Goal: Information Seeking & Learning: Compare options

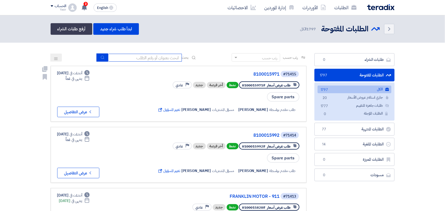
click at [138, 57] on input at bounding box center [145, 58] width 74 height 8
click at [141, 57] on input at bounding box center [145, 58] width 74 height 8
type input "8100015796"
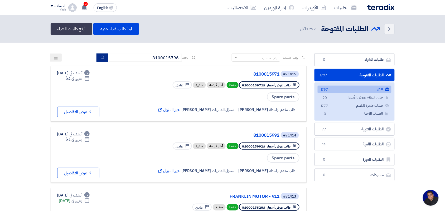
click at [100, 61] on button "submit" at bounding box center [102, 58] width 12 height 8
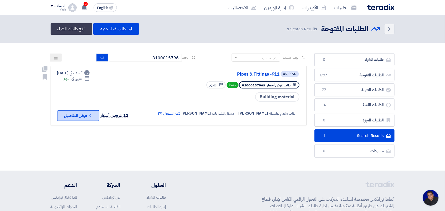
click at [84, 114] on button "Check details عرض التفاصيل" at bounding box center [78, 115] width 42 height 11
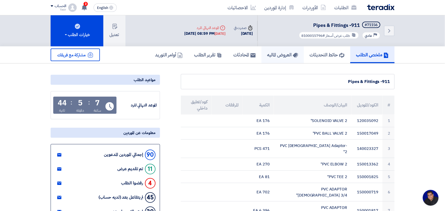
click at [278, 50] on link "العروض الماليه" at bounding box center [283, 54] width 42 height 17
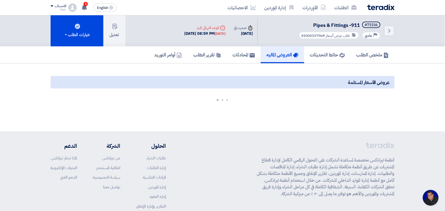
click at [218, 41] on div "Back #71156 Pipes & Fittings -911 Priority عادي طلب عرض أسعار #8100015796 Time …" at bounding box center [222, 73] width 445 height 116
click at [17, 81] on section "عروض الأسعار المستلمة" at bounding box center [222, 89] width 445 height 50
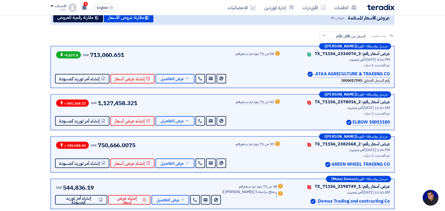
scroll to position [33, 0]
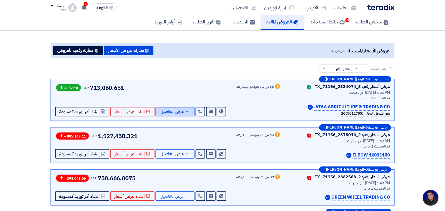
click at [168, 112] on span "عرض التفاصيل" at bounding box center [172, 112] width 23 height 4
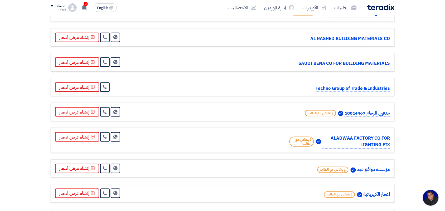
scroll to position [3625, 0]
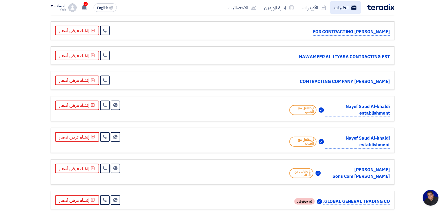
click at [342, 8] on link "الطلبات" at bounding box center [345, 7] width 31 height 12
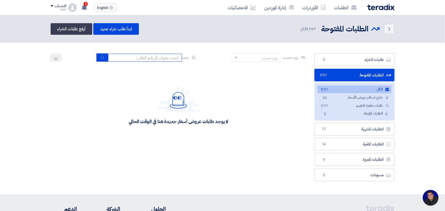
click at [134, 59] on input at bounding box center [145, 58] width 74 height 8
type input "8100015796"
click at [98, 58] on button "submit" at bounding box center [102, 58] width 12 height 8
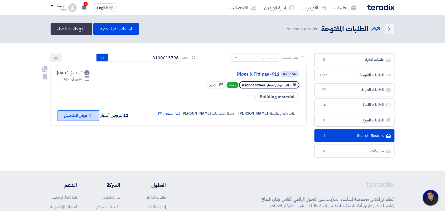
click at [86, 114] on button "Check details عرض التفاصيل" at bounding box center [78, 115] width 42 height 11
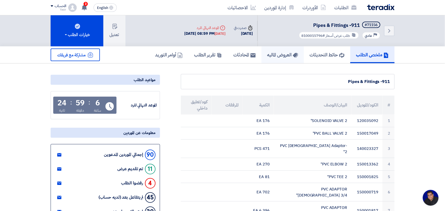
click at [273, 56] on h5 "العروض الماليه" at bounding box center [282, 55] width 31 height 6
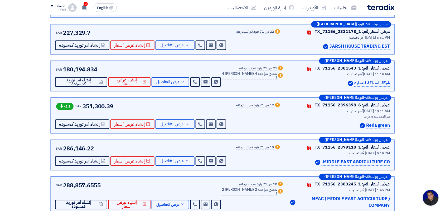
scroll to position [198, 0]
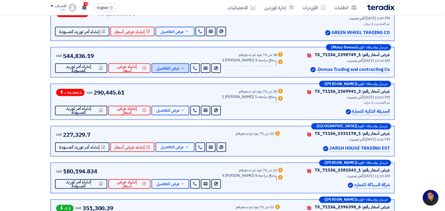
click at [167, 68] on span "عرض التفاصيل" at bounding box center [167, 68] width 23 height 4
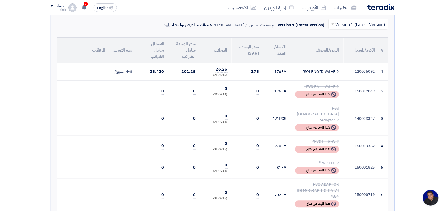
scroll to position [264, 0]
click at [311, 72] on div "SOLENOID VALVE 2"" at bounding box center [317, 71] width 44 height 6
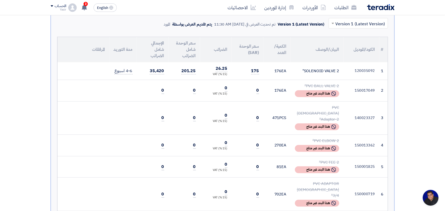
click at [311, 72] on div "SOLENOID VALVE 2"" at bounding box center [317, 71] width 44 height 6
click at [310, 71] on div "SOLENOID VALVE 2"" at bounding box center [317, 71] width 44 height 6
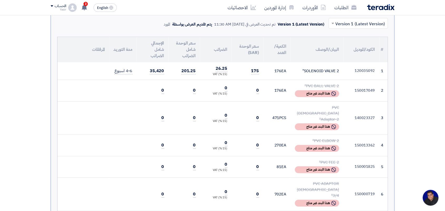
click at [310, 71] on div "SOLENOID VALVE 2"" at bounding box center [317, 71] width 44 height 6
click at [346, 75] on td "120035092" at bounding box center [362, 71] width 36 height 18
click at [298, 76] on td "SOLENOID VALVE 2"" at bounding box center [317, 71] width 53 height 18
click at [297, 76] on td "SOLENOID VALVE 2"" at bounding box center [317, 71] width 53 height 18
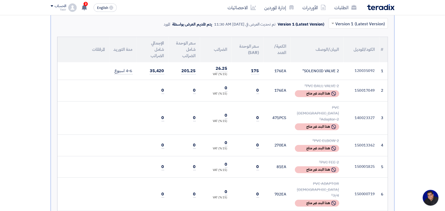
click at [283, 74] on td "176 EA" at bounding box center [276, 71] width 27 height 18
drag, startPoint x: 257, startPoint y: 90, endPoint x: 250, endPoint y: 90, distance: 7.4
click at [250, 90] on td "0" at bounding box center [248, 91] width 32 height 22
click at [254, 113] on td "0" at bounding box center [248, 117] width 32 height 33
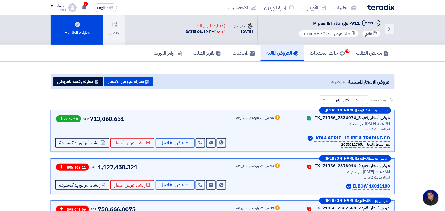
scroll to position [0, 0]
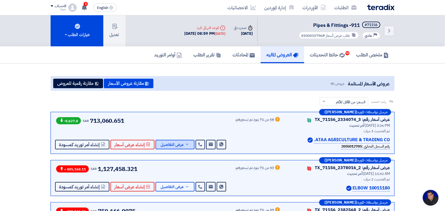
click at [173, 143] on span "عرض التفاصيل" at bounding box center [172, 145] width 23 height 4
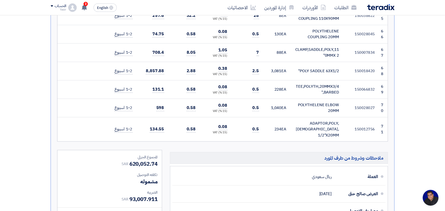
scroll to position [1681, 0]
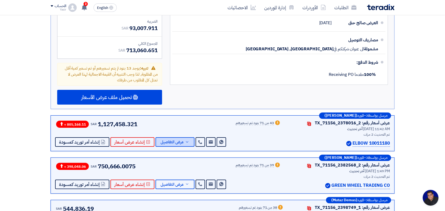
click at [174, 140] on span "عرض التفاصيل" at bounding box center [172, 142] width 23 height 4
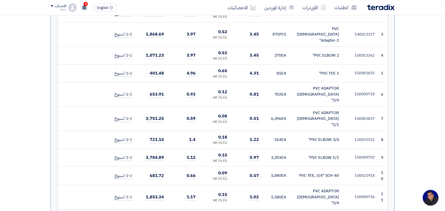
scroll to position [132, 0]
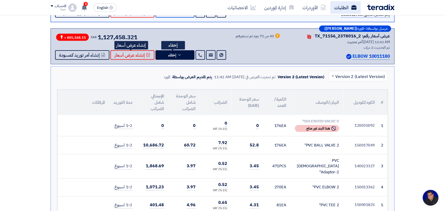
click at [336, 11] on link "الطلبات" at bounding box center [345, 7] width 31 height 12
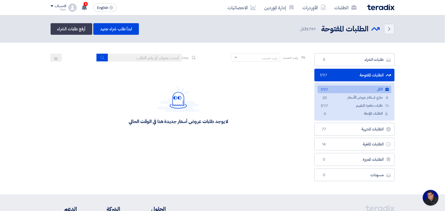
click at [133, 61] on div "رتب حسب رتب حسب بحث" at bounding box center [179, 59] width 256 height 13
click at [133, 59] on input at bounding box center [145, 58] width 74 height 8
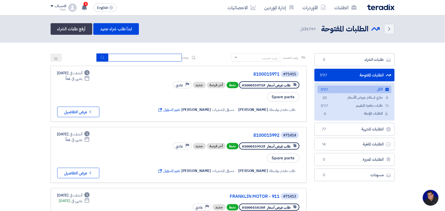
click at [136, 59] on input at bounding box center [145, 58] width 74 height 8
click at [136, 58] on input at bounding box center [145, 58] width 74 height 8
type input "8100015796"
click at [101, 57] on icon "submit" at bounding box center [102, 57] width 4 height 4
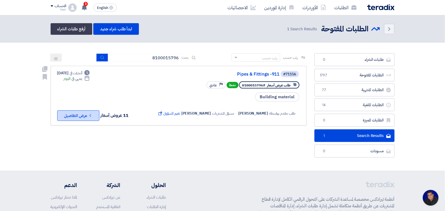
click at [79, 117] on button "Check details عرض التفاصيل" at bounding box center [78, 115] width 42 height 11
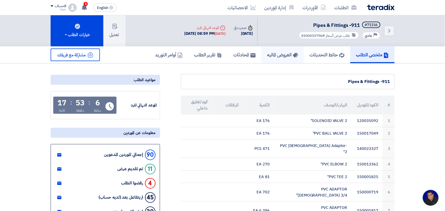
click at [274, 52] on h5 "العروض الماليه" at bounding box center [282, 55] width 31 height 6
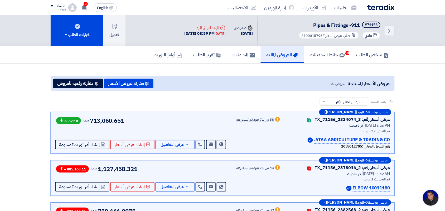
scroll to position [99, 0]
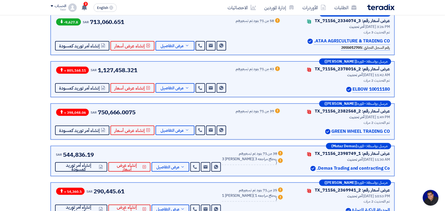
click at [326, 40] on p "ATAA AGRICULTURE & TRADING CO." at bounding box center [352, 41] width 76 height 7
click at [317, 47] on div "رقم السجل التجاري : 2055012705" at bounding box center [338, 48] width 103 height 6
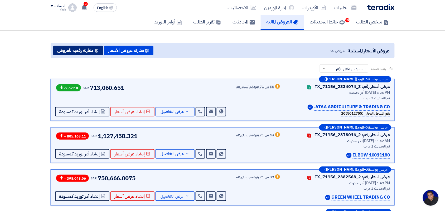
scroll to position [0, 0]
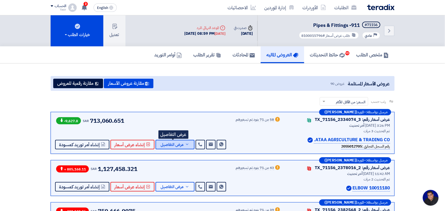
click at [173, 143] on span "عرض التفاصيل" at bounding box center [172, 145] width 23 height 4
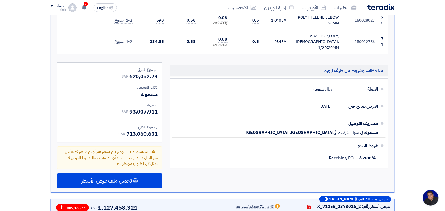
scroll to position [1582, 0]
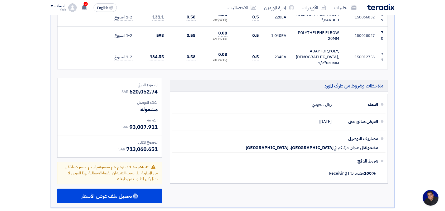
click at [129, 164] on span "تنبيه: يوجد 13 بنود لم يتم تسعيرهم أو تم تسعير كمية أقل من المطلوبة, لذا وجب ال…" at bounding box center [111, 173] width 93 height 18
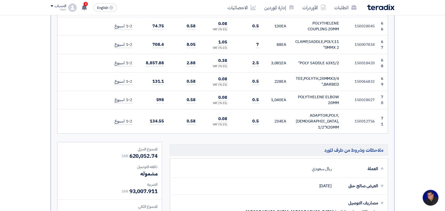
scroll to position [1615, 0]
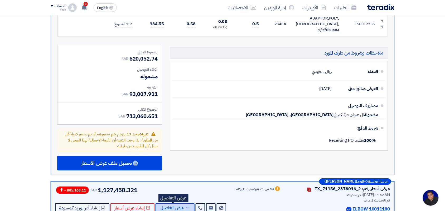
click at [179, 206] on span "عرض التفاصيل" at bounding box center [172, 208] width 23 height 4
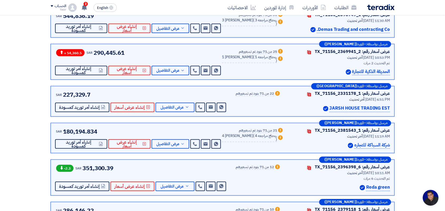
scroll to position [2076, 0]
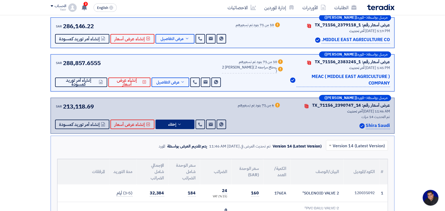
scroll to position [461, 0]
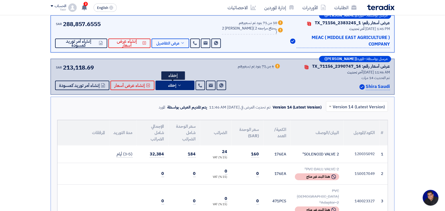
click at [177, 84] on icon at bounding box center [179, 85] width 4 height 4
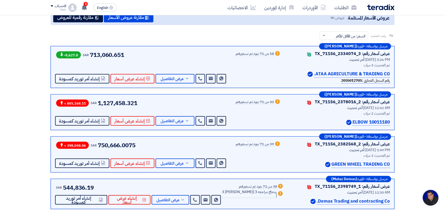
scroll to position [33, 0]
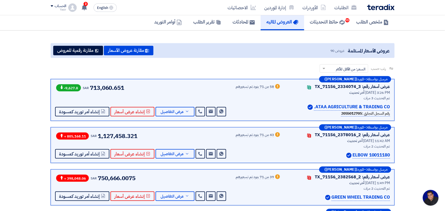
click at [321, 107] on p "ATAA AGRICULTURE & TRADING CO." at bounding box center [352, 107] width 76 height 7
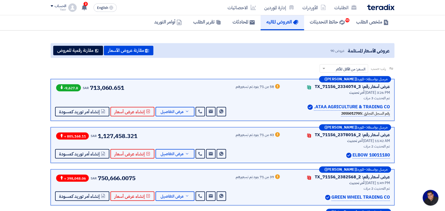
click at [340, 107] on p "ATAA AGRICULTURE & TRADING CO." at bounding box center [352, 107] width 76 height 7
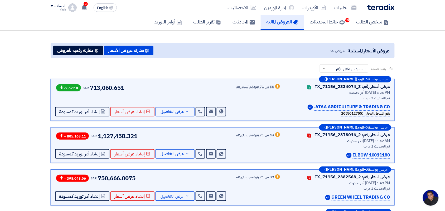
click at [340, 107] on p "ATAA AGRICULTURE & TRADING CO." at bounding box center [352, 107] width 76 height 7
click at [317, 116] on div "مرسل بواسطة: – المورد ([PERSON_NAME]) عرض أسعار رقم: TX_71156_2334074_3 Contact…" at bounding box center [223, 100] width 344 height 42
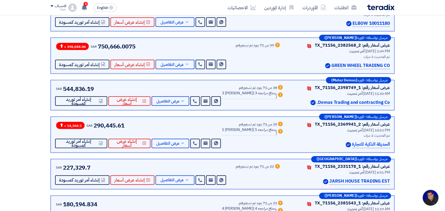
click at [330, 104] on p "Demas Trading and contracting Co." at bounding box center [353, 102] width 73 height 7
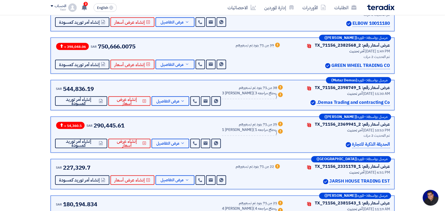
click at [307, 102] on div "Demas Trading and contracting Co." at bounding box center [340, 102] width 100 height 7
click at [388, 105] on p "Demas Trading and contracting Co." at bounding box center [353, 102] width 73 height 7
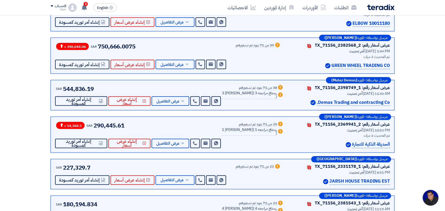
click at [389, 105] on p "Demas Trading and contracting Co." at bounding box center [353, 102] width 73 height 7
click at [282, 109] on div "مرسل بواسطة: – المورد ([PERSON_NAME]) عرض أسعار رقم: TX_71156_2398749_1 Contact…" at bounding box center [223, 95] width 344 height 31
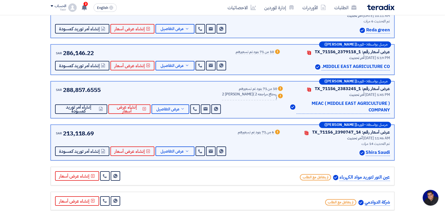
scroll to position [428, 0]
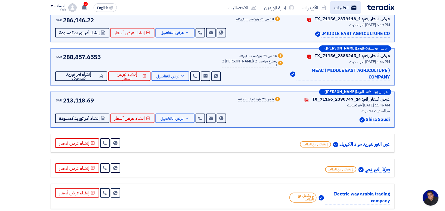
click at [353, 9] on use at bounding box center [353, 7] width 5 height 5
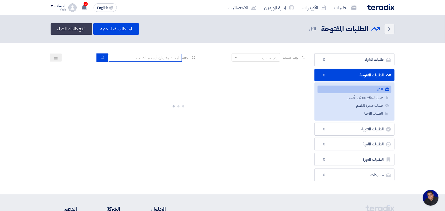
click at [127, 60] on input at bounding box center [145, 58] width 74 height 8
type input "8100015796"
click at [100, 58] on icon "submit" at bounding box center [102, 57] width 4 height 4
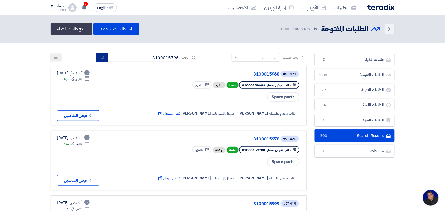
click at [100, 56] on icon "submit" at bounding box center [102, 57] width 4 height 4
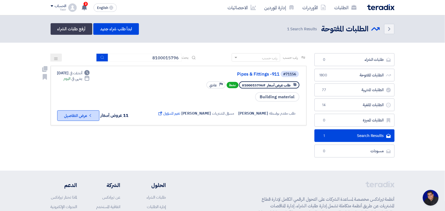
click at [90, 119] on button "Check details عرض التفاصيل" at bounding box center [78, 115] width 42 height 11
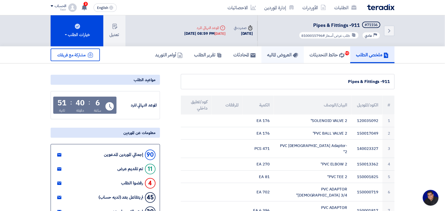
click at [284, 57] on link "العروض الماليه" at bounding box center [283, 54] width 42 height 17
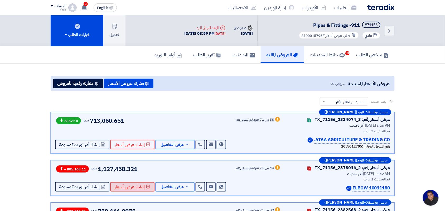
scroll to position [165, 0]
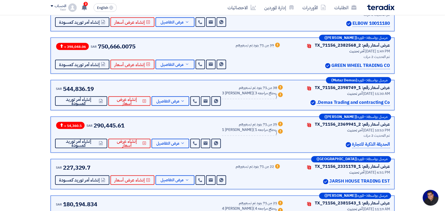
click at [327, 102] on p "Demas Trading and contracting Co." at bounding box center [353, 102] width 73 height 7
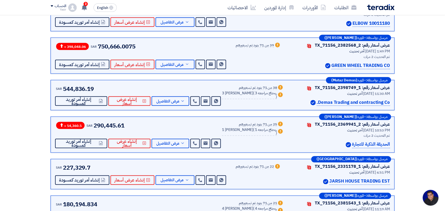
click at [327, 102] on p "Demas Trading and contracting Co." at bounding box center [353, 102] width 73 height 7
click at [168, 103] on span "عرض التفاصيل" at bounding box center [167, 101] width 23 height 4
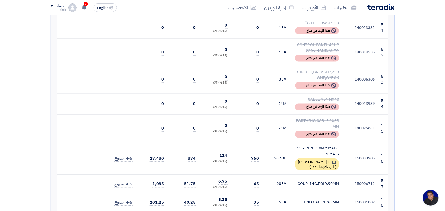
scroll to position [1483, 0]
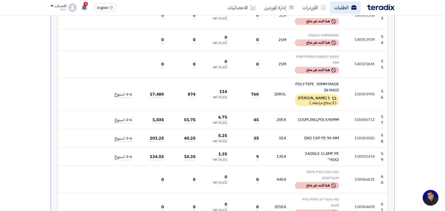
click at [343, 11] on link "الطلبات" at bounding box center [345, 7] width 31 height 12
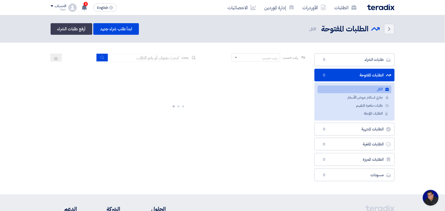
click at [343, 8] on link "الطلبات" at bounding box center [345, 7] width 31 height 12
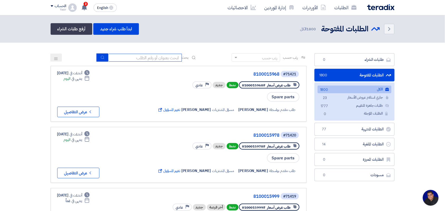
click at [135, 59] on input at bounding box center [145, 58] width 74 height 8
type input "8100015796"
click at [101, 57] on icon "submit" at bounding box center [102, 57] width 4 height 4
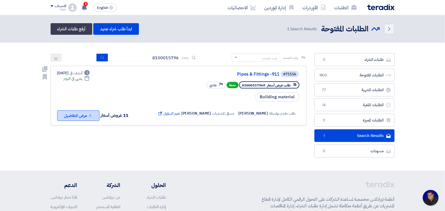
click at [92, 113] on icon "Check details" at bounding box center [90, 115] width 5 height 5
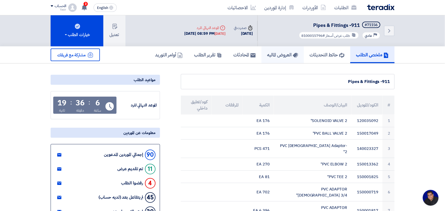
click at [277, 58] on link "العروض الماليه" at bounding box center [283, 54] width 42 height 17
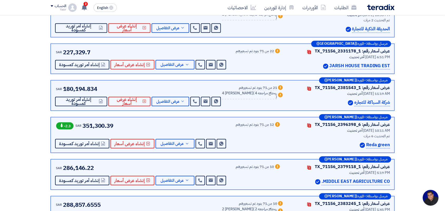
scroll to position [297, 0]
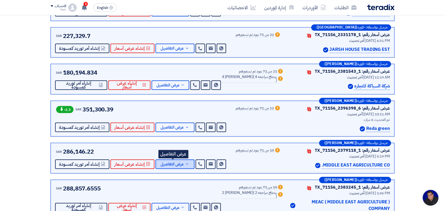
click at [167, 166] on span "عرض التفاصيل" at bounding box center [172, 165] width 23 height 4
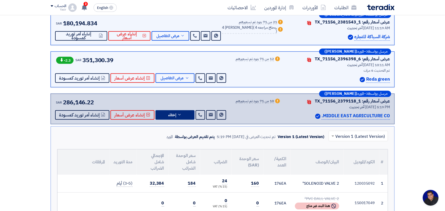
scroll to position [362, 0]
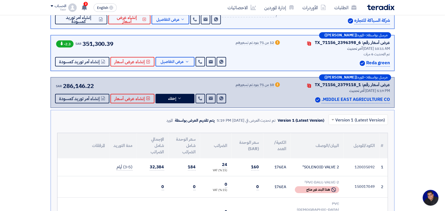
click at [64, 43] on span at bounding box center [62, 44] width 6 height 5
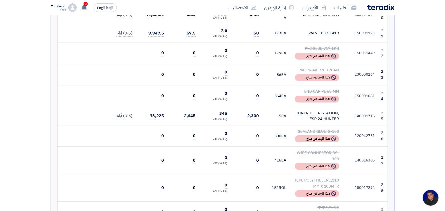
scroll to position [989, 0]
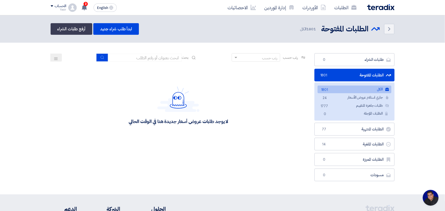
scroll to position [2, 0]
type input "a4"
click at [98, 57] on button "submit" at bounding box center [102, 58] width 12 height 8
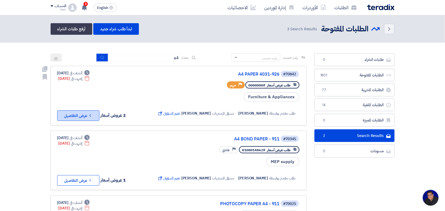
click at [78, 121] on button "Check details عرض التفاصيل" at bounding box center [78, 115] width 42 height 11
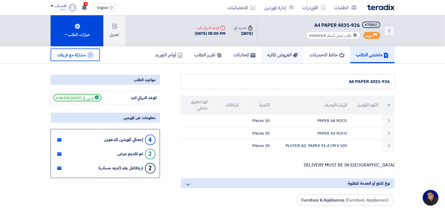
click at [277, 55] on h5 "العروض الماليه" at bounding box center [282, 55] width 31 height 6
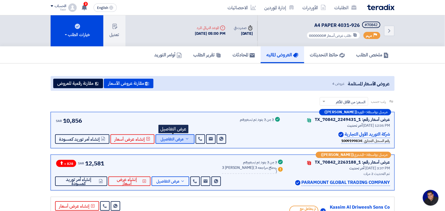
click at [175, 141] on span "عرض التفاصيل" at bounding box center [172, 139] width 23 height 4
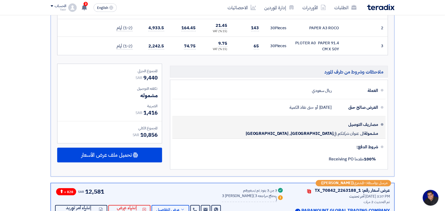
scroll to position [264, 0]
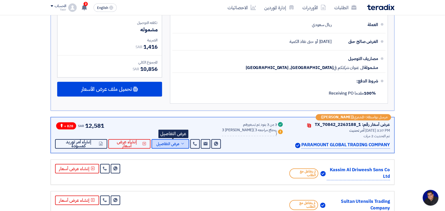
click at [169, 144] on span "عرض التفاصيل" at bounding box center [167, 144] width 23 height 4
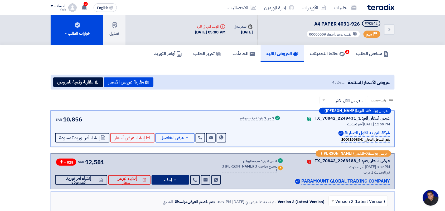
scroll to position [0, 0]
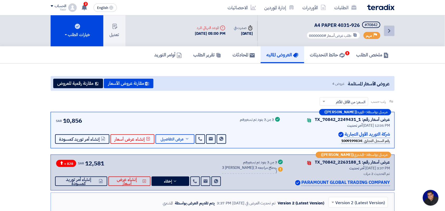
click at [390, 30] on icon "Back" at bounding box center [389, 31] width 6 height 6
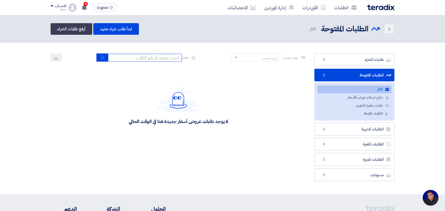
click at [166, 56] on input at bounding box center [145, 58] width 74 height 8
type input "a4"
click at [97, 59] on button "submit" at bounding box center [102, 58] width 12 height 8
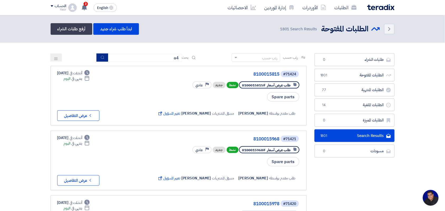
click at [100, 56] on icon "submit" at bounding box center [102, 57] width 4 height 4
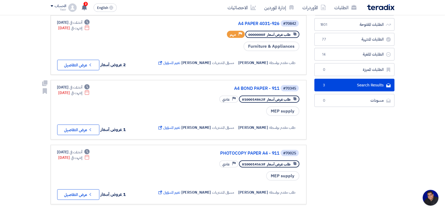
scroll to position [66, 0]
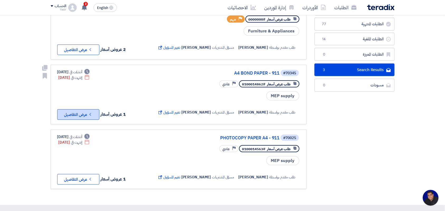
click at [90, 116] on use at bounding box center [90, 114] width 2 height 3
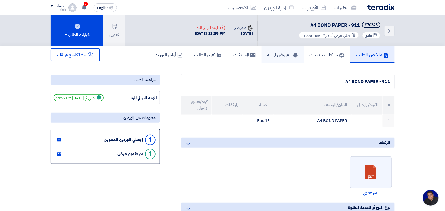
click at [273, 57] on h5 "العروض الماليه" at bounding box center [282, 55] width 31 height 6
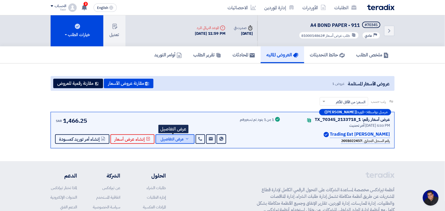
click at [178, 140] on span "عرض التفاصيل" at bounding box center [172, 139] width 23 height 4
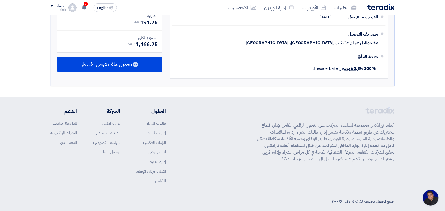
scroll to position [259, 0]
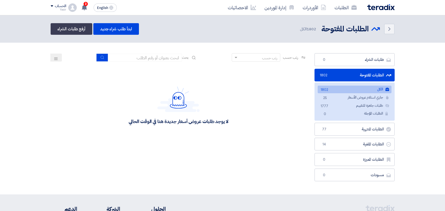
type input "8100015796"
click at [102, 60] on button "submit" at bounding box center [102, 58] width 12 height 8
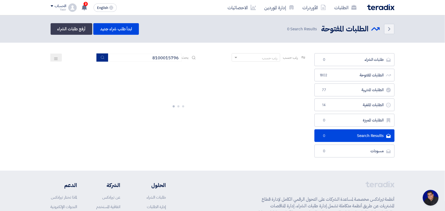
scroll to position [2, 0]
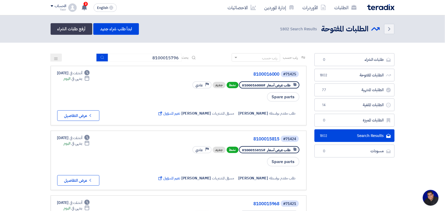
click at [105, 56] on button "submit" at bounding box center [102, 58] width 12 height 8
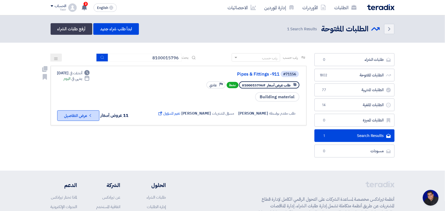
click at [87, 117] on button "Check details عرض التفاصيل" at bounding box center [78, 115] width 42 height 11
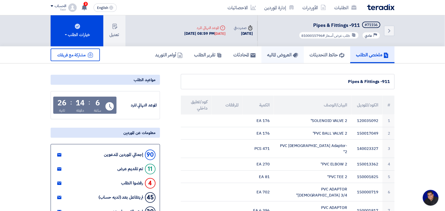
click at [270, 54] on h5 "العروض الماليه" at bounding box center [282, 55] width 31 height 6
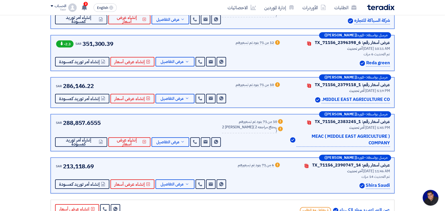
scroll to position [395, 0]
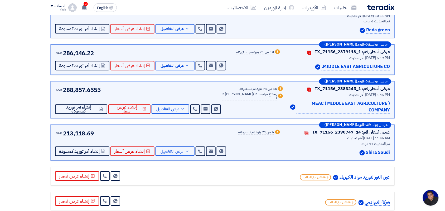
click at [368, 153] on p "Shira Saudi" at bounding box center [378, 152] width 24 height 7
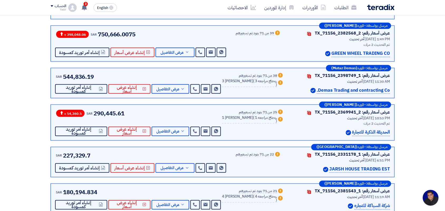
scroll to position [165, 0]
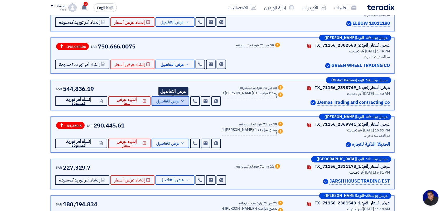
click at [175, 99] on span "عرض التفاصيل" at bounding box center [167, 101] width 23 height 4
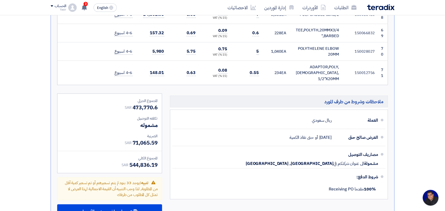
scroll to position [1845, 0]
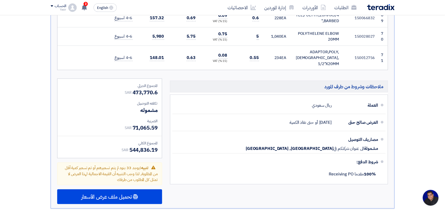
click at [138, 165] on span "تنبيه: يوجد 33 بنود لم يتم تسعيرهم أو تم تسعير كمية أقل من المطلوبة, لذا وجب ال…" at bounding box center [111, 174] width 93 height 18
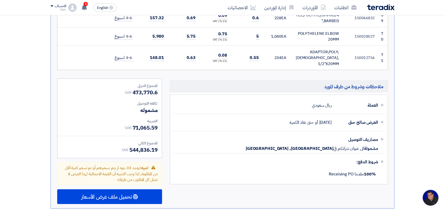
click at [120, 163] on div "Warning تنبيه: يوجد 33 بنود لم يتم تسعيرهم أو تم تسعير كمية أقل من المطلوبة, لذ…" at bounding box center [109, 174] width 105 height 23
click at [118, 165] on span "تنبيه: يوجد 33 بنود لم يتم تسعيرهم أو تم تسعير كمية أقل من المطلوبة, لذا وجب ال…" at bounding box center [111, 174] width 93 height 18
click at [147, 165] on span "تنبيه:" at bounding box center [144, 168] width 8 height 6
click at [152, 166] on use at bounding box center [153, 168] width 4 height 4
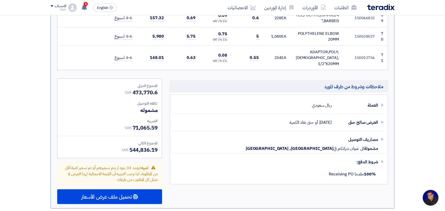
click at [152, 166] on use at bounding box center [153, 168] width 4 height 4
drag, startPoint x: 160, startPoint y: 98, endPoint x: 116, endPoint y: 51, distance: 64.2
click at [130, 79] on div "المجموع الجزئي SAR 473,770.6 تكلفه التوصيل مشموله الضريبة SAR" at bounding box center [109, 118] width 104 height 79
click at [116, 106] on div "مشموله" at bounding box center [110, 110] width 96 height 8
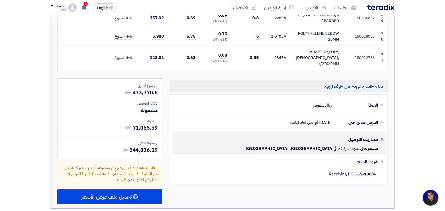
click at [290, 146] on span "[GEOGRAPHIC_DATA], [GEOGRAPHIC_DATA]" at bounding box center [290, 148] width 88 height 5
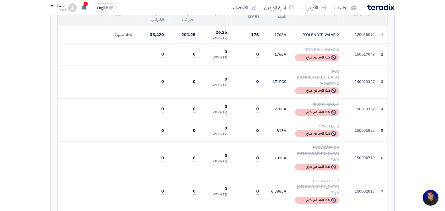
scroll to position [293, 0]
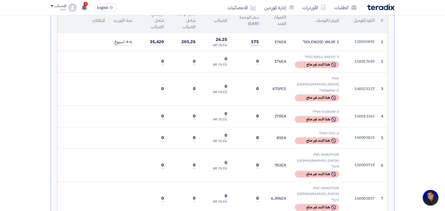
click at [255, 40] on span "175" at bounding box center [255, 42] width 8 height 7
click at [245, 45] on td "175" at bounding box center [248, 42] width 32 height 18
click at [258, 63] on span "0" at bounding box center [258, 62] width 3 height 7
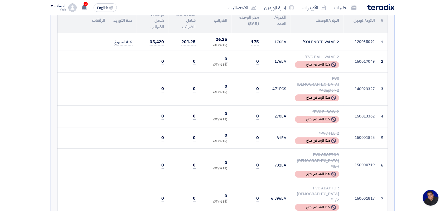
click at [258, 63] on span "0" at bounding box center [258, 62] width 3 height 7
click at [259, 106] on td "0" at bounding box center [248, 117] width 32 height 22
click at [259, 135] on span "0" at bounding box center [258, 138] width 3 height 7
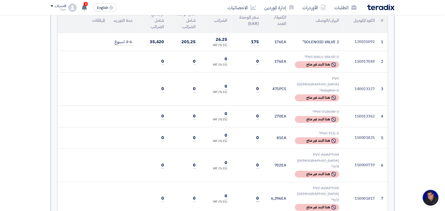
click at [257, 196] on span "0" at bounding box center [258, 199] width 3 height 7
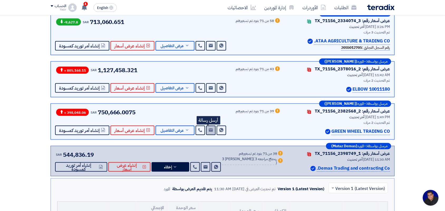
scroll to position [167, 0]
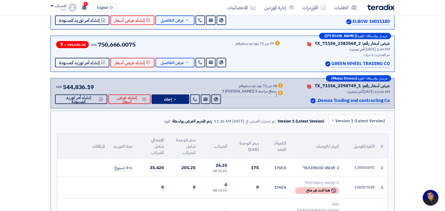
click at [169, 98] on span "إخفاء" at bounding box center [168, 100] width 8 height 4
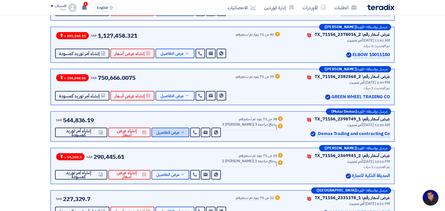
scroll to position [297, 0]
